Goal: Information Seeking & Learning: Learn about a topic

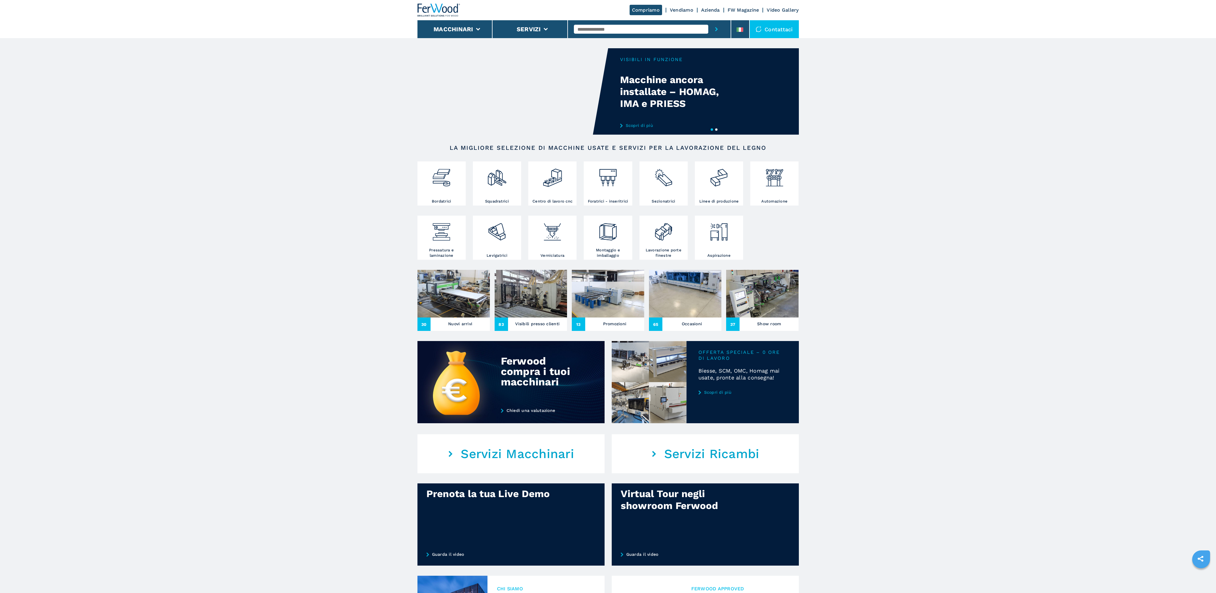
click at [622, 27] on input "text" at bounding box center [641, 29] width 134 height 9
type input "******"
click at [708, 20] on button "submit-button" at bounding box center [716, 29] width 16 height 18
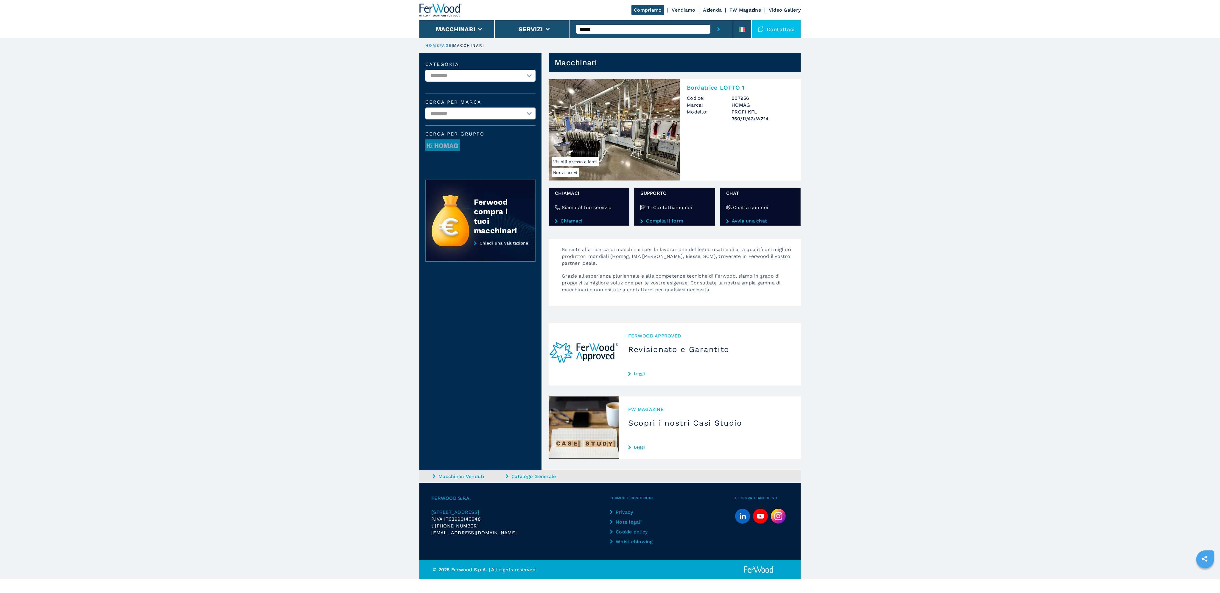
click at [616, 131] on img at bounding box center [614, 129] width 131 height 101
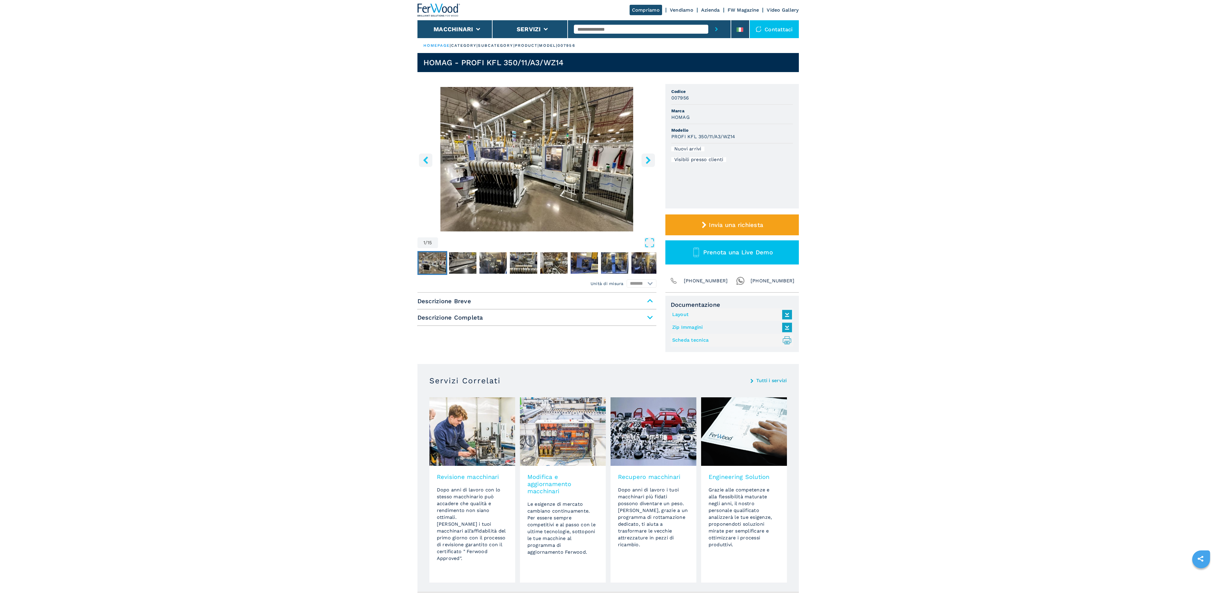
click at [568, 194] on img "Go to Slide 1" at bounding box center [536, 159] width 239 height 144
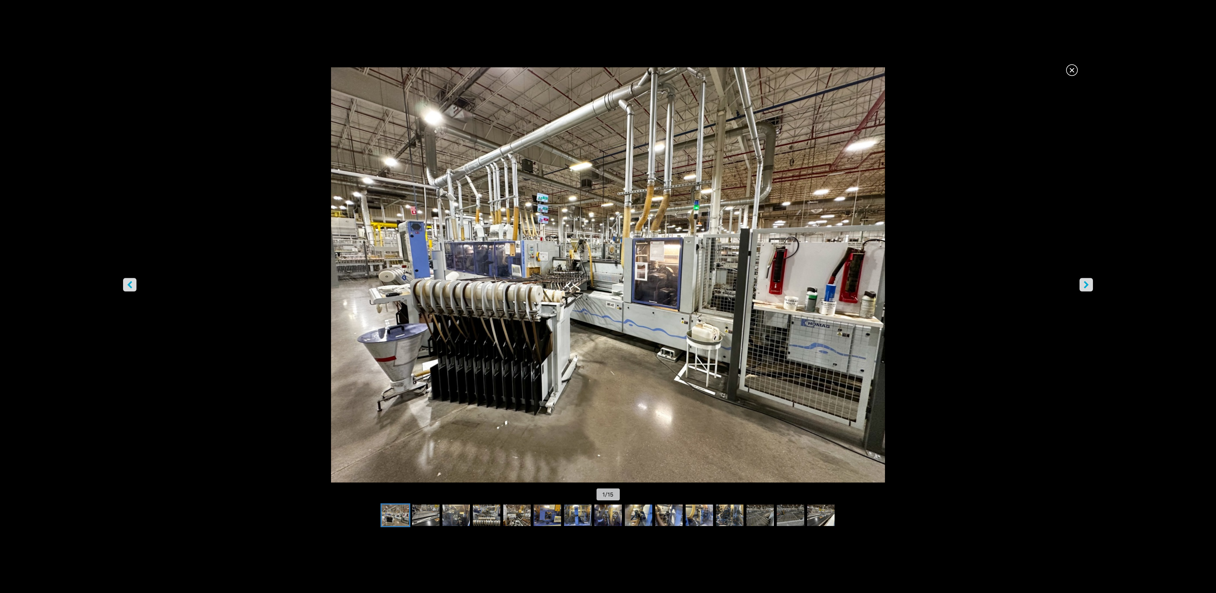
click at [1089, 285] on icon "right-button" at bounding box center [1085, 284] width 7 height 7
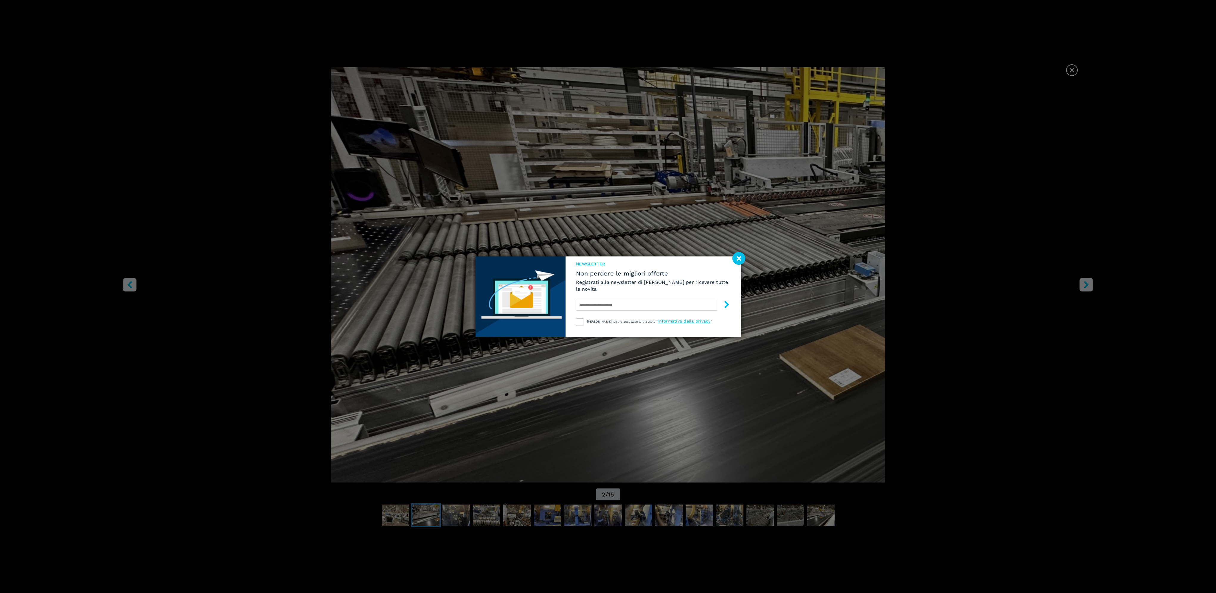
click at [737, 259] on image at bounding box center [738, 258] width 13 height 13
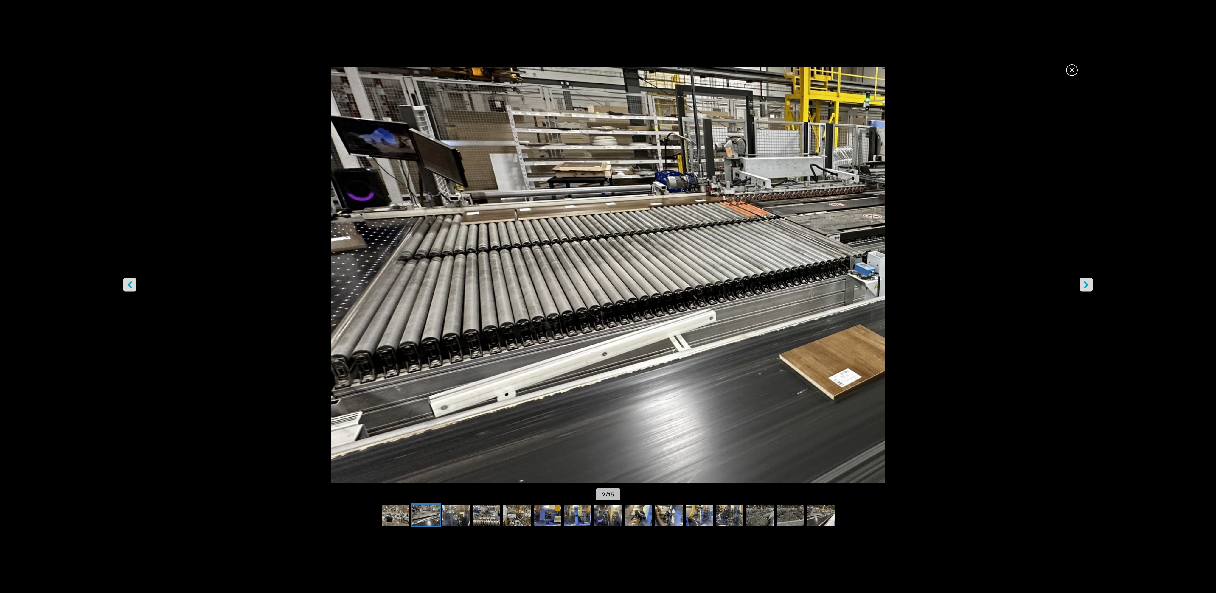
click at [1090, 288] on button "right-button" at bounding box center [1085, 284] width 13 height 13
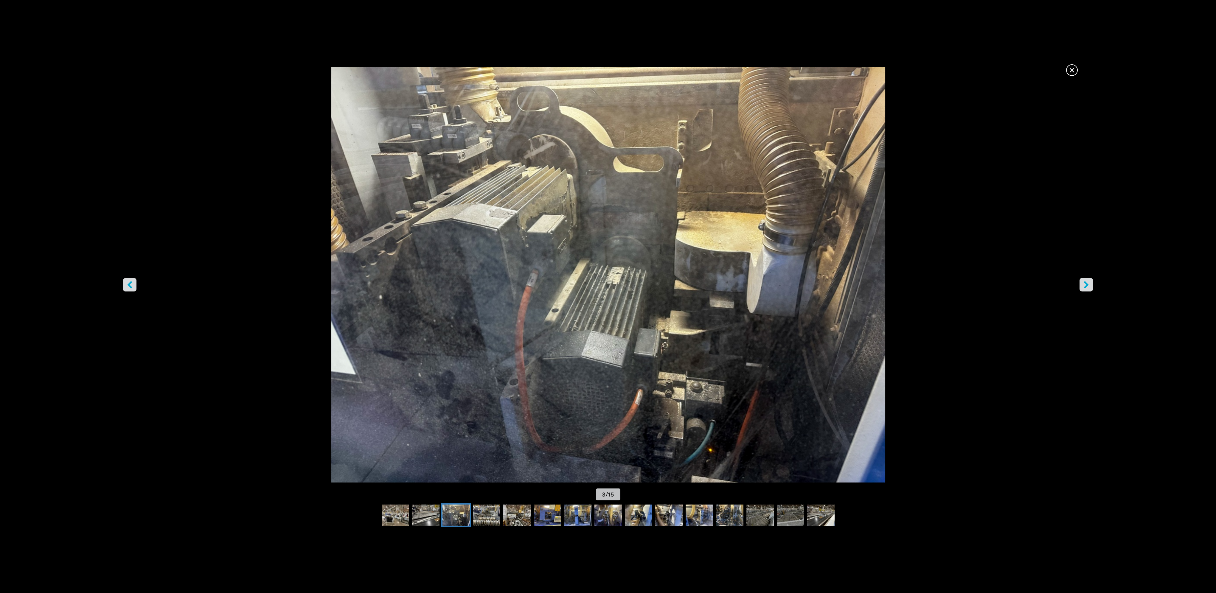
click at [1090, 288] on button "right-button" at bounding box center [1085, 284] width 13 height 13
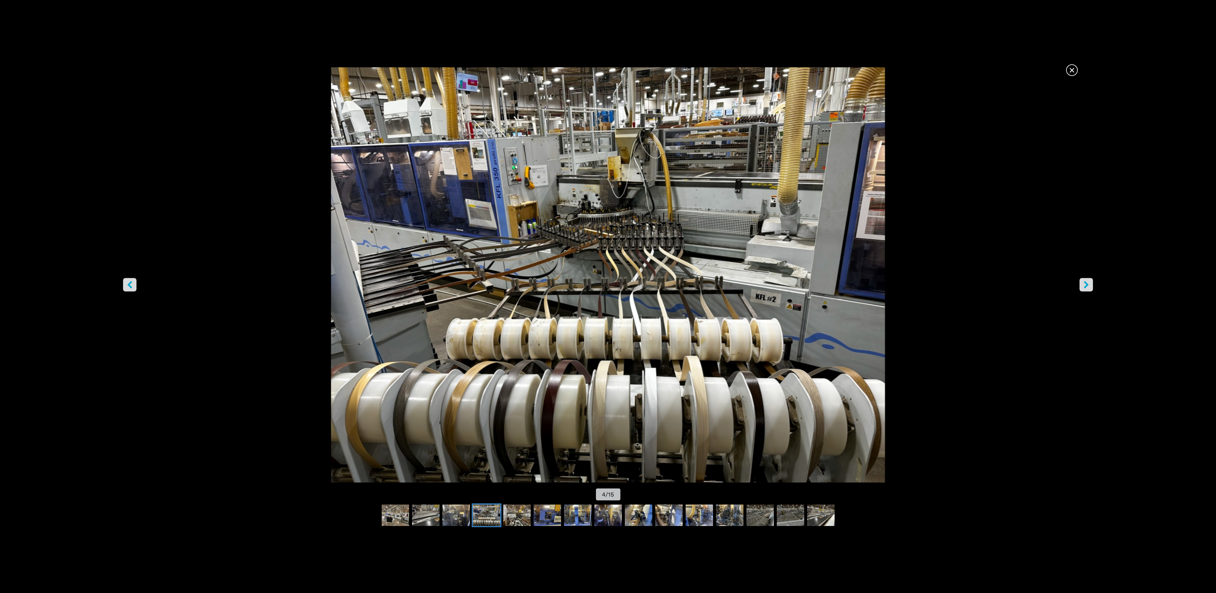
click at [1082, 286] on icon "right-button" at bounding box center [1085, 284] width 7 height 7
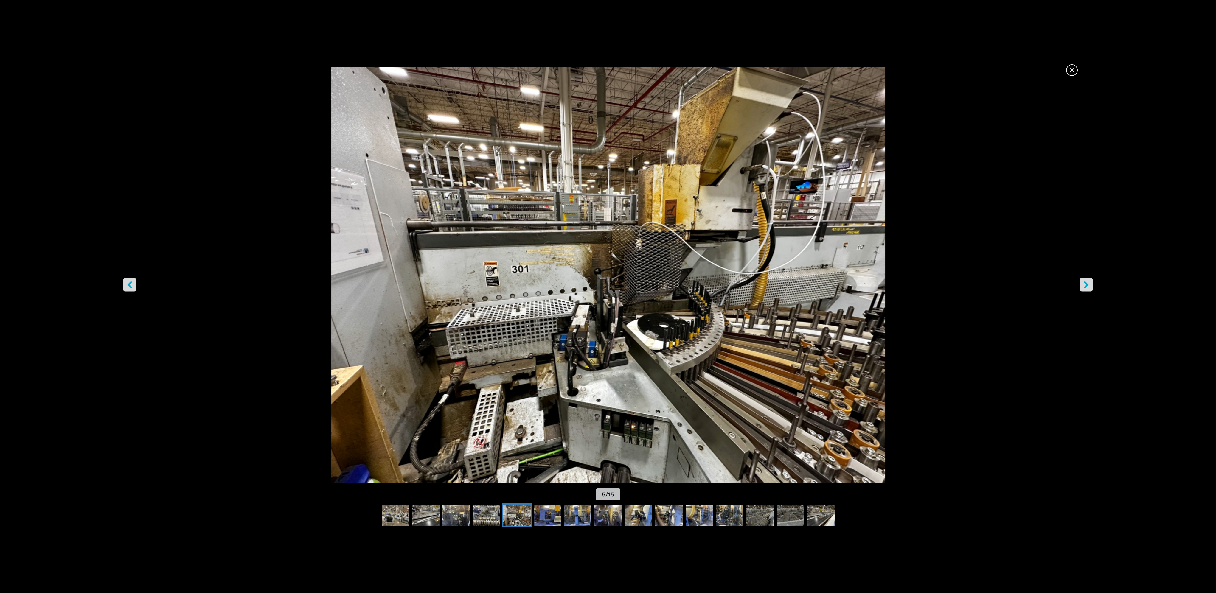
click at [1082, 286] on icon "right-button" at bounding box center [1085, 284] width 7 height 7
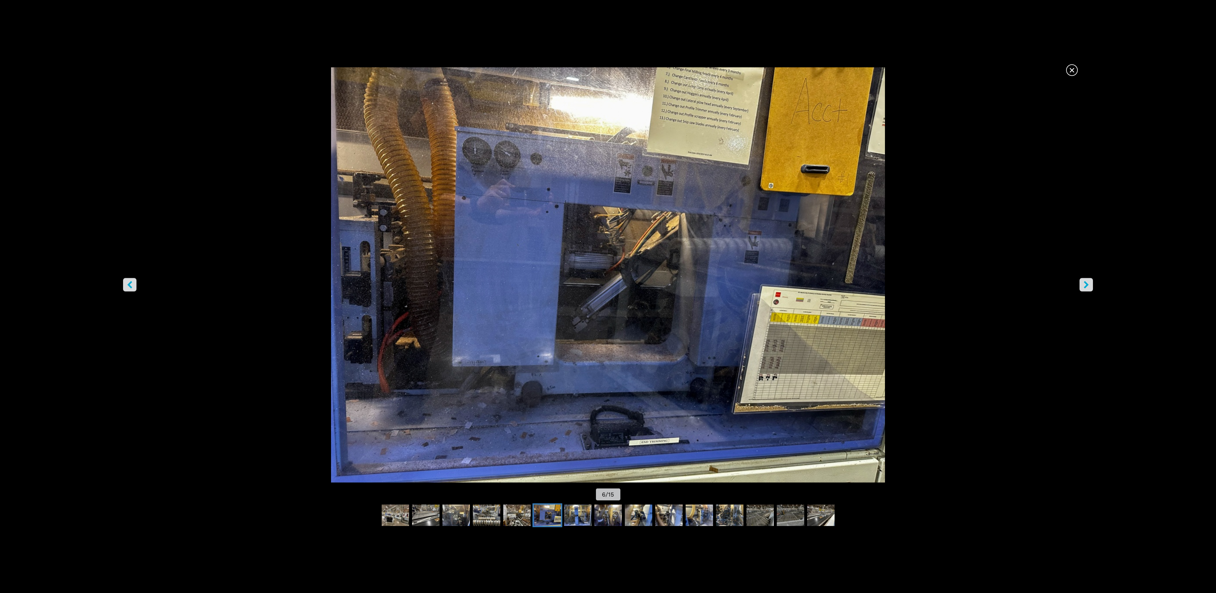
click at [1088, 289] on button "right-button" at bounding box center [1085, 284] width 13 height 13
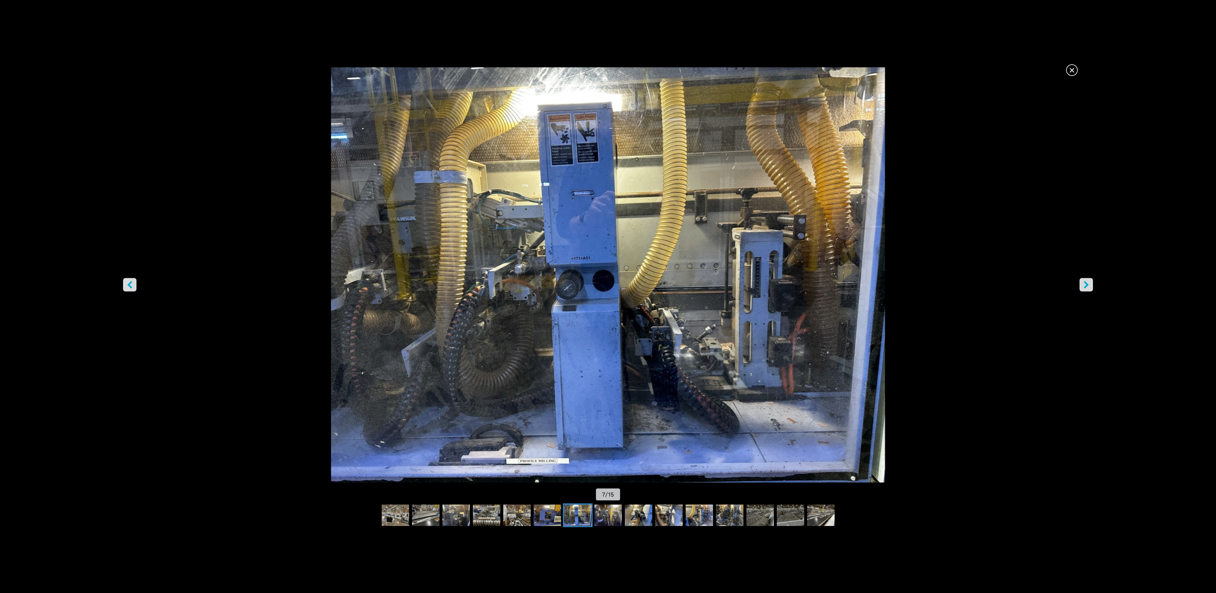
click at [1088, 289] on button "right-button" at bounding box center [1085, 284] width 13 height 13
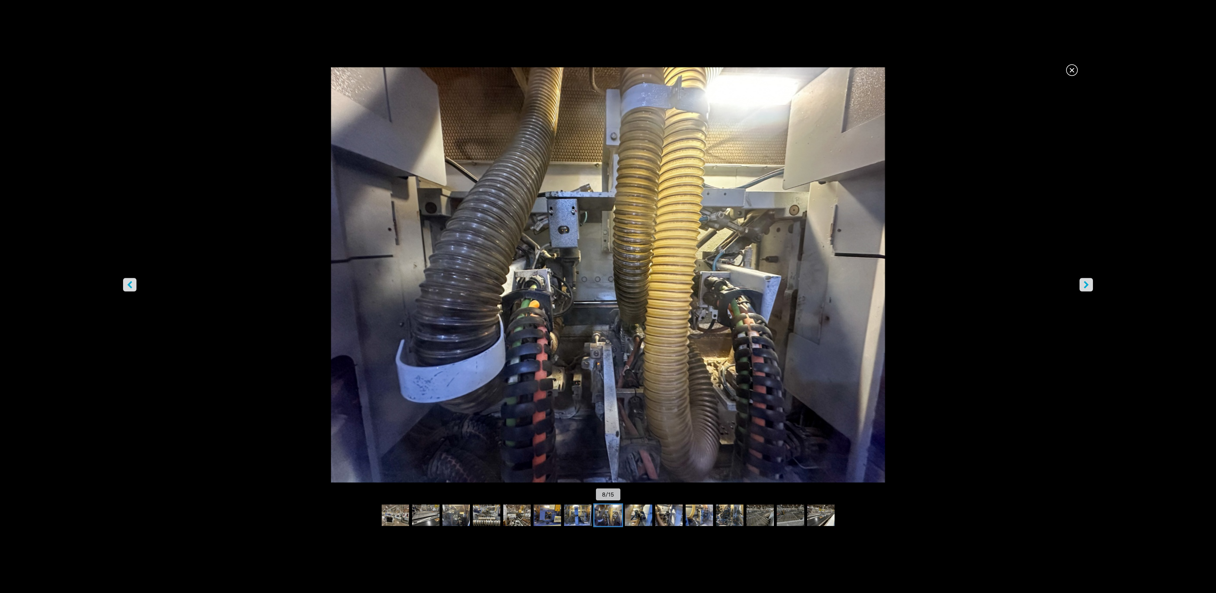
click at [1088, 289] on button "right-button" at bounding box center [1085, 284] width 13 height 13
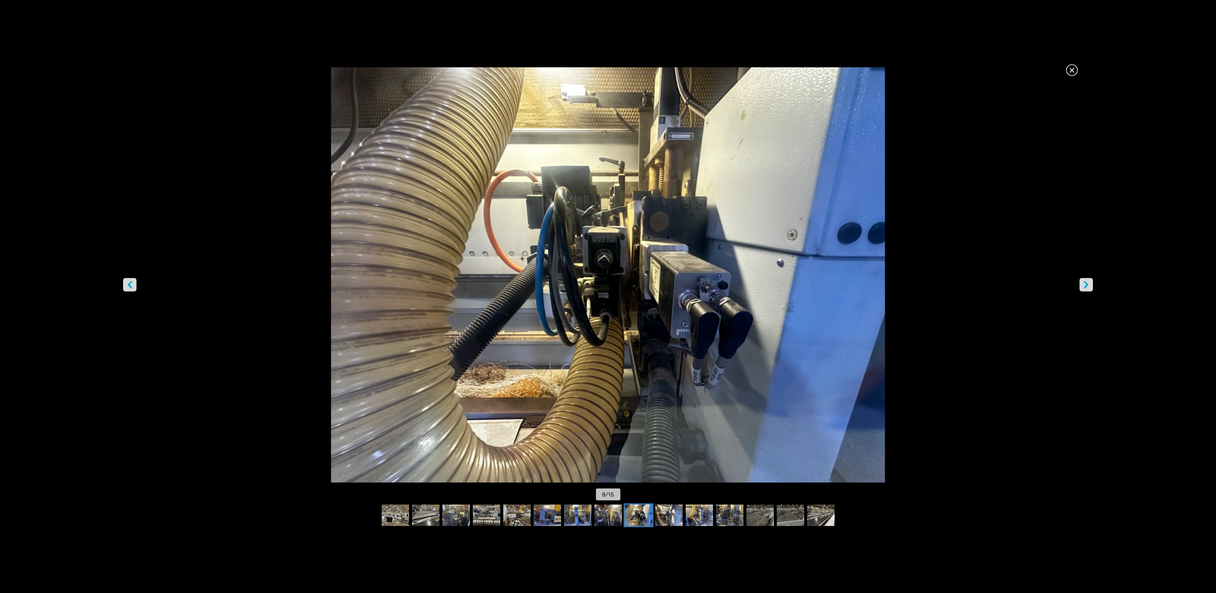
click at [1088, 289] on button "right-button" at bounding box center [1085, 284] width 13 height 13
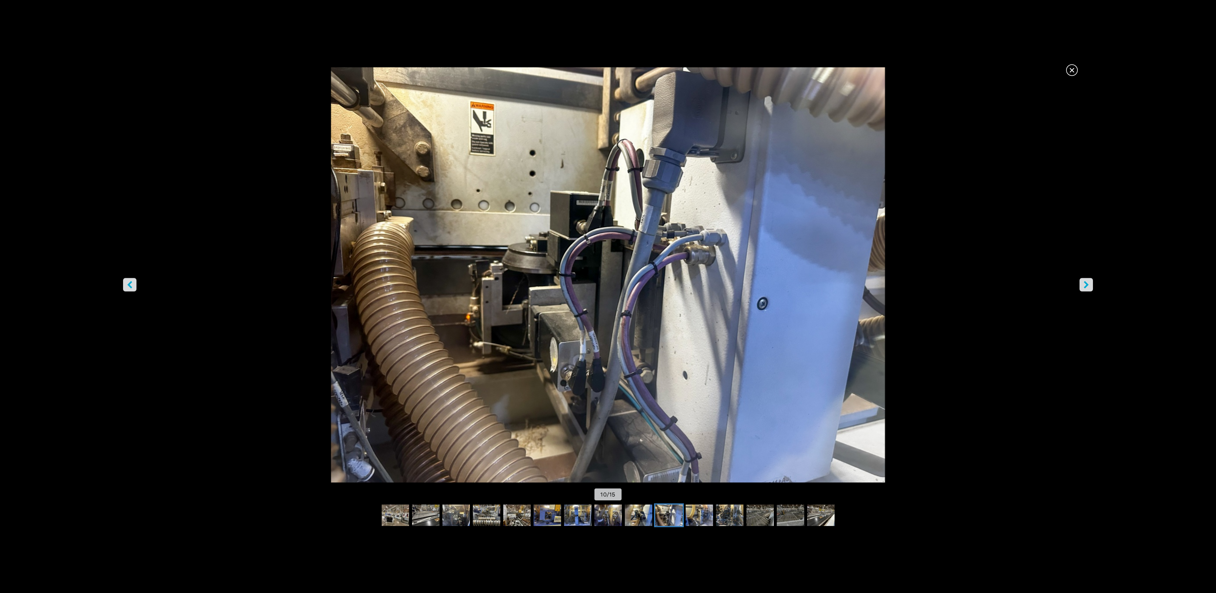
click at [1088, 289] on button "right-button" at bounding box center [1085, 284] width 13 height 13
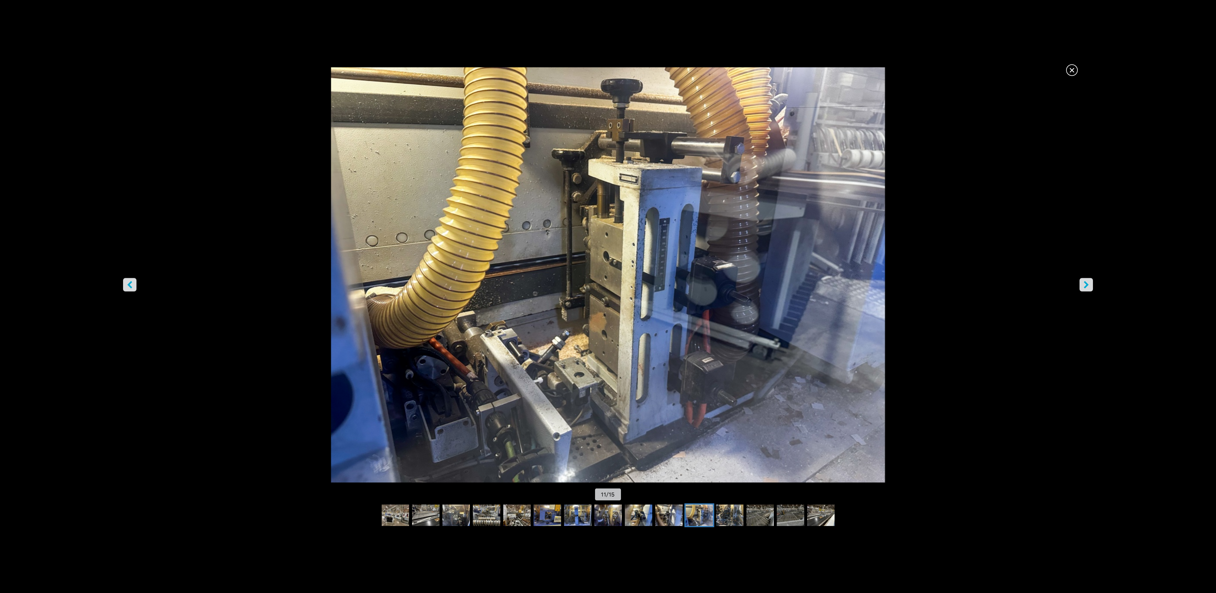
click at [1088, 289] on button "right-button" at bounding box center [1085, 284] width 13 height 13
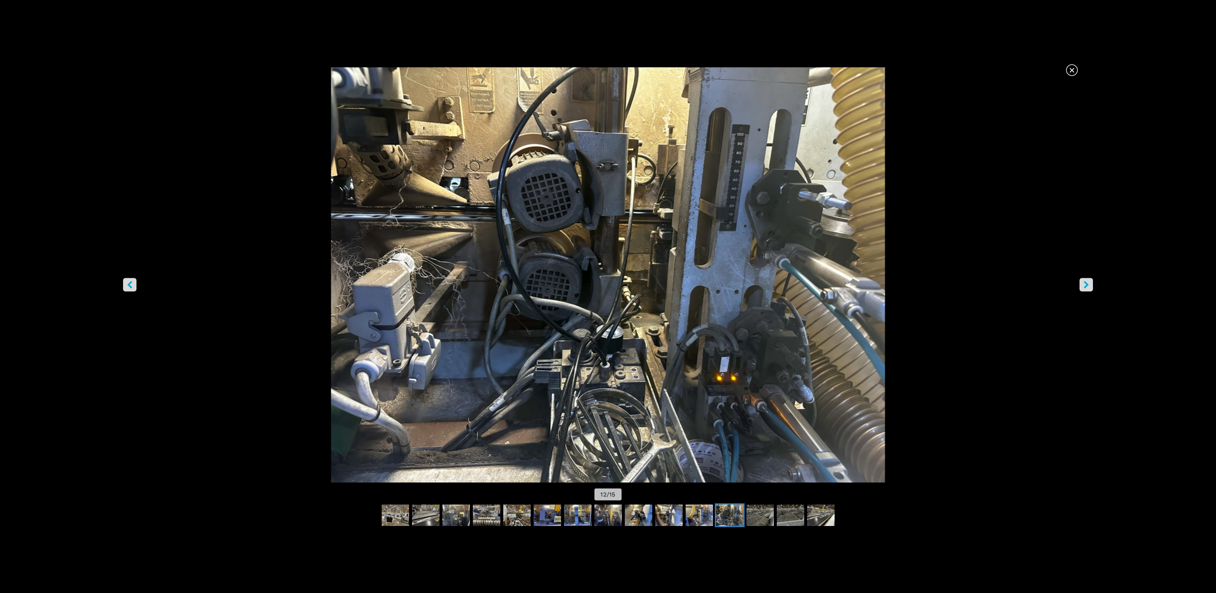
click at [1088, 289] on button "right-button" at bounding box center [1085, 284] width 13 height 13
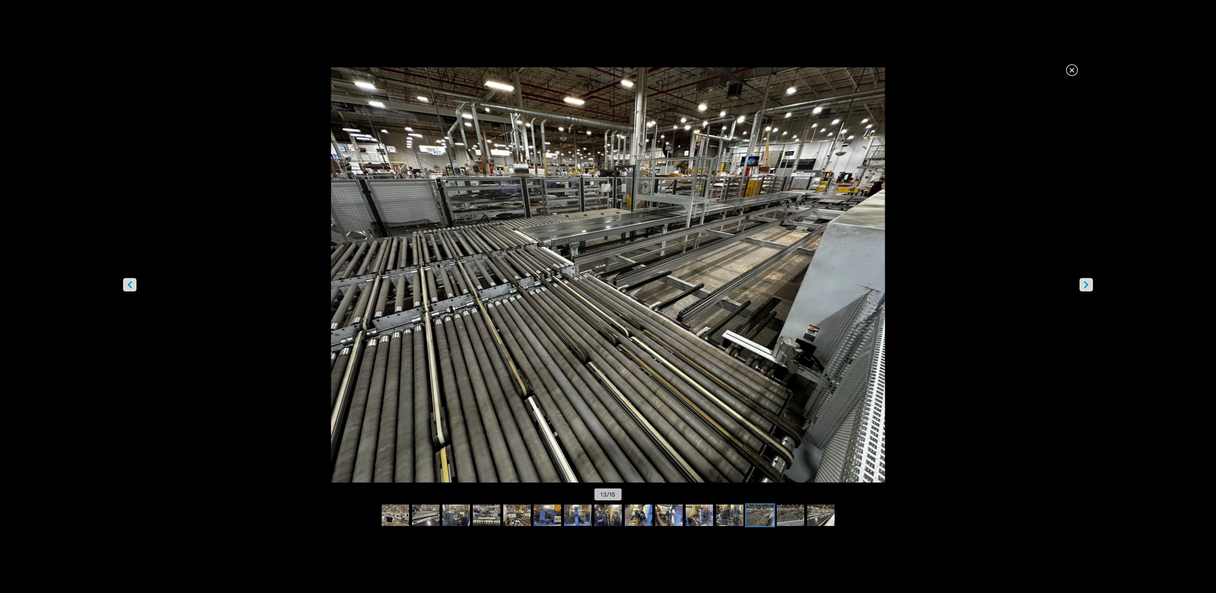
click at [1081, 284] on button "right-button" at bounding box center [1085, 284] width 13 height 13
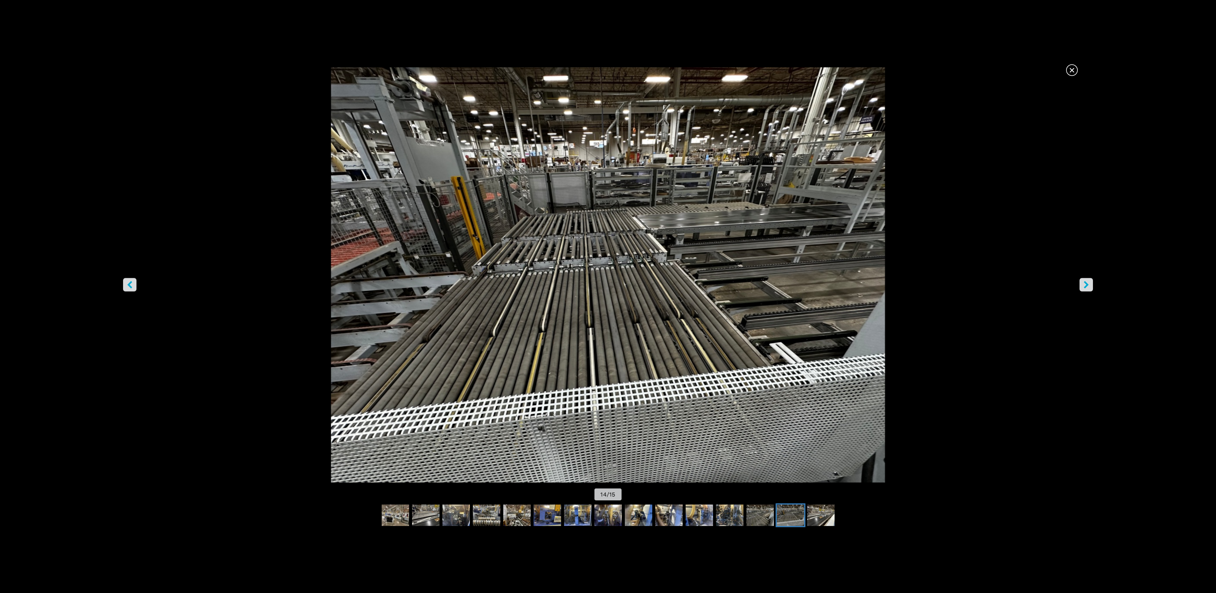
click at [1082, 283] on button "right-button" at bounding box center [1085, 284] width 13 height 13
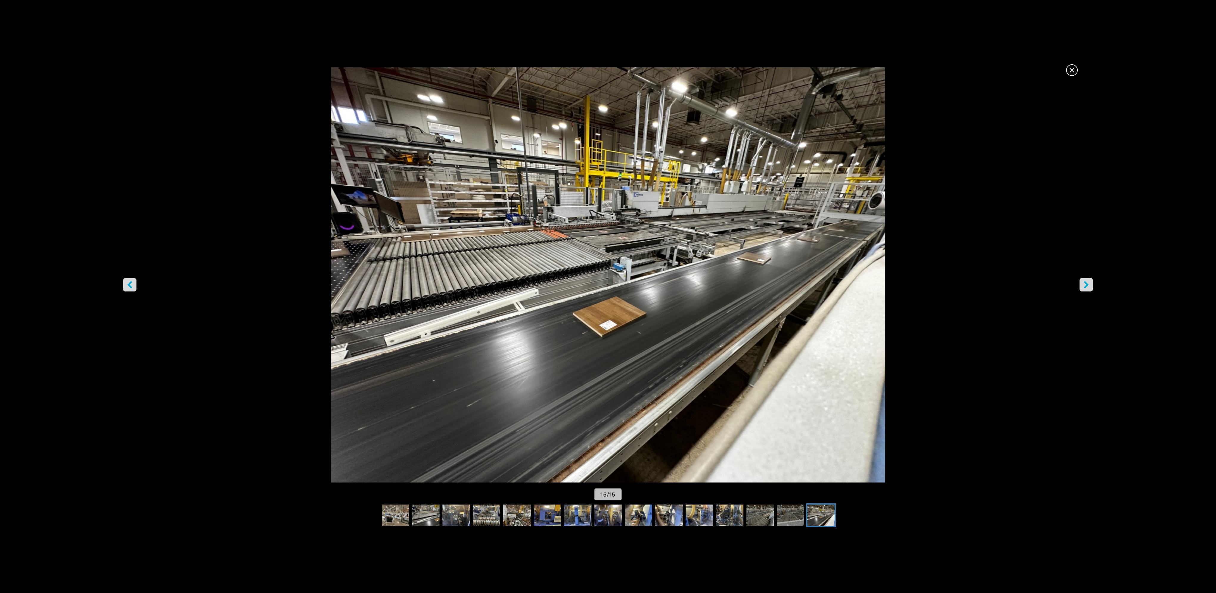
click at [678, 243] on img "Go to Slide 15" at bounding box center [608, 274] width 1094 height 415
